Goal: Task Accomplishment & Management: Manage account settings

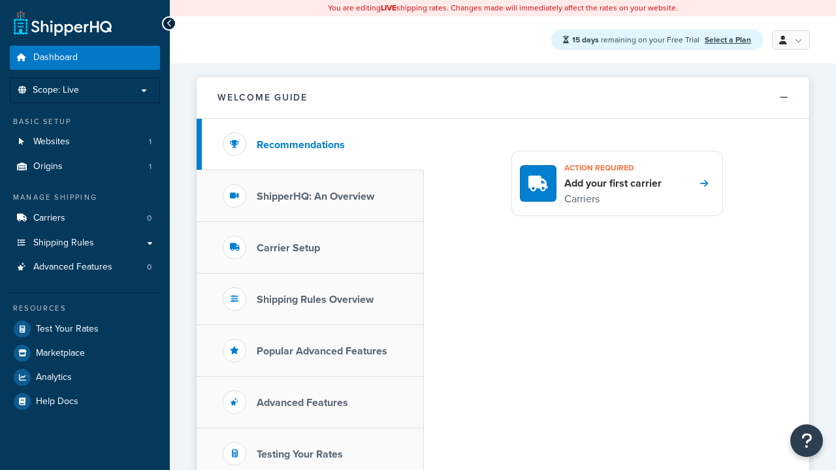
click at [789, 40] on link at bounding box center [791, 40] width 38 height 20
click at [0, 0] on span "My Profile" at bounding box center [0, 0] width 0 height 0
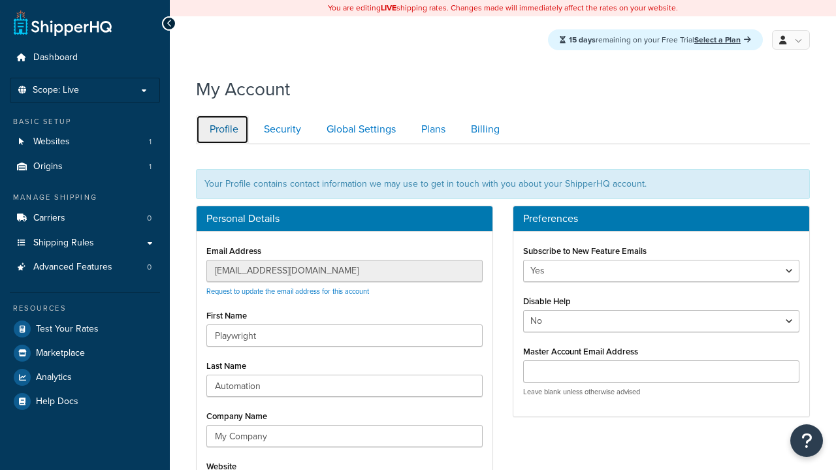
click at [222, 130] on link "Profile" at bounding box center [222, 129] width 53 height 29
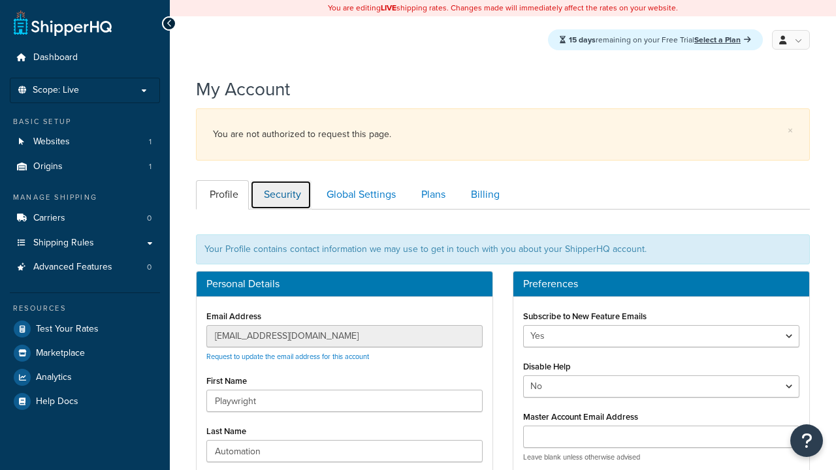
click at [281, 180] on link "Security" at bounding box center [280, 194] width 61 height 29
